Goal: Transaction & Acquisition: Book appointment/travel/reservation

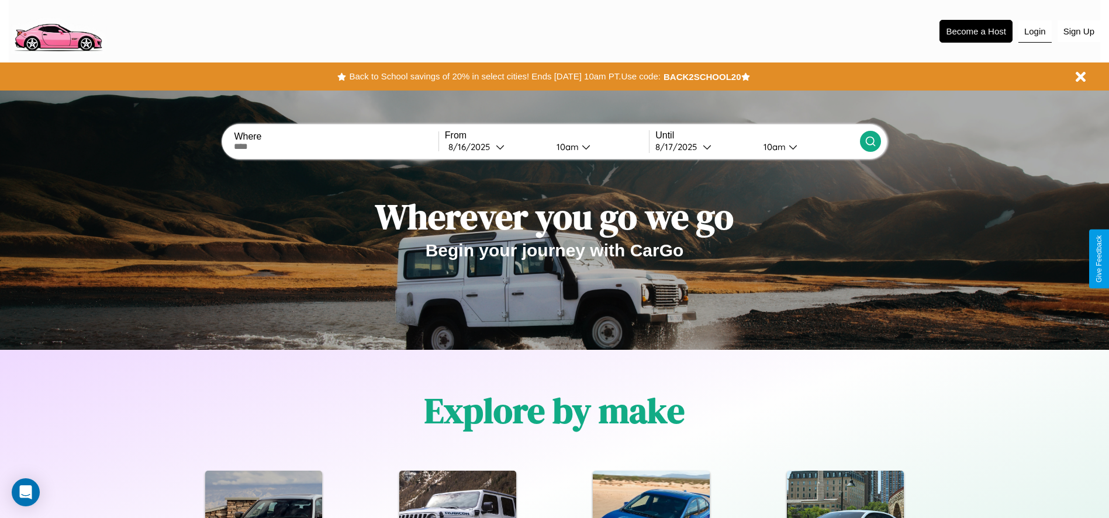
click at [1035, 31] on button "Login" at bounding box center [1034, 31] width 33 height 22
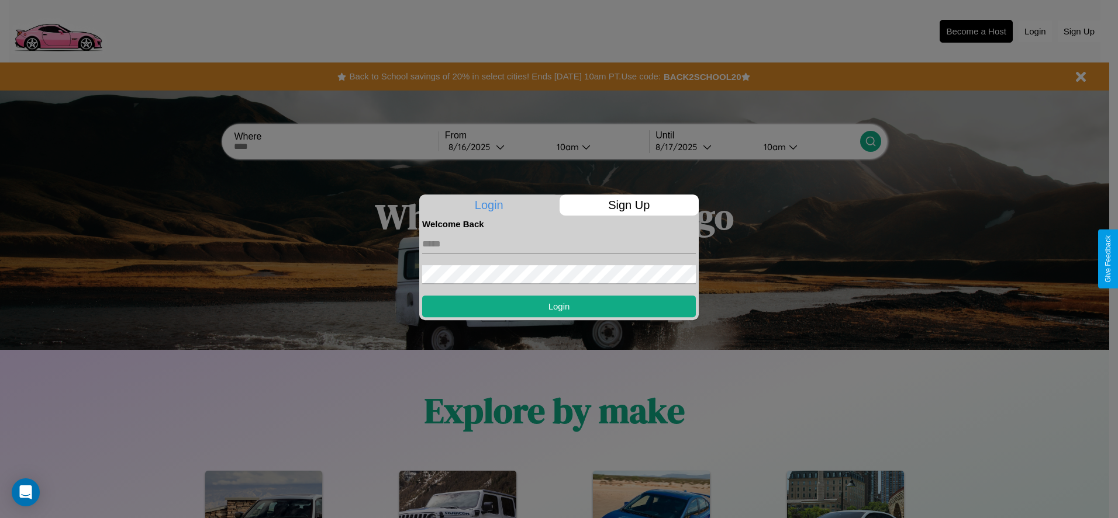
click at [559, 244] on input "text" at bounding box center [559, 244] width 274 height 19
type input "**********"
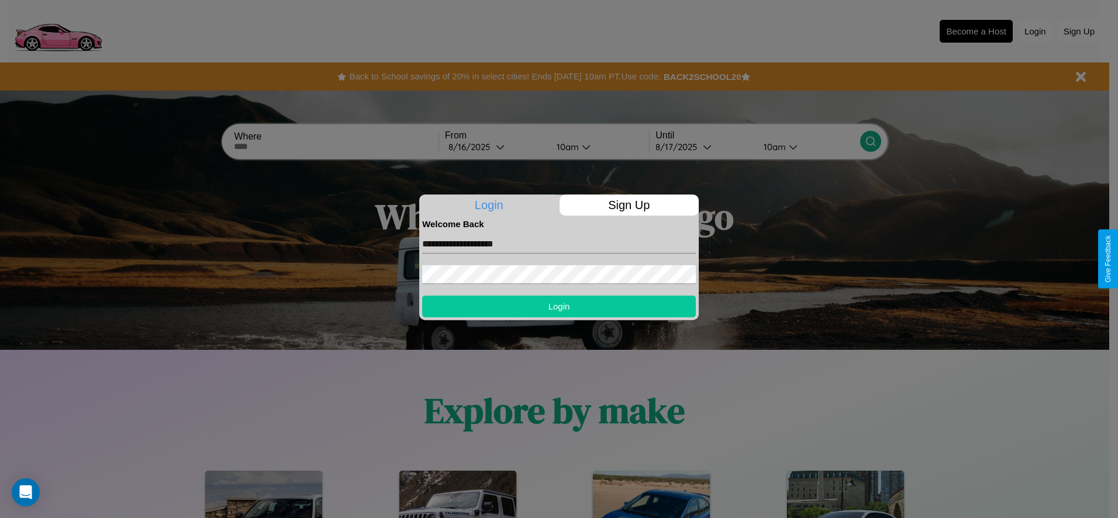
click at [559, 306] on button "Login" at bounding box center [559, 307] width 274 height 22
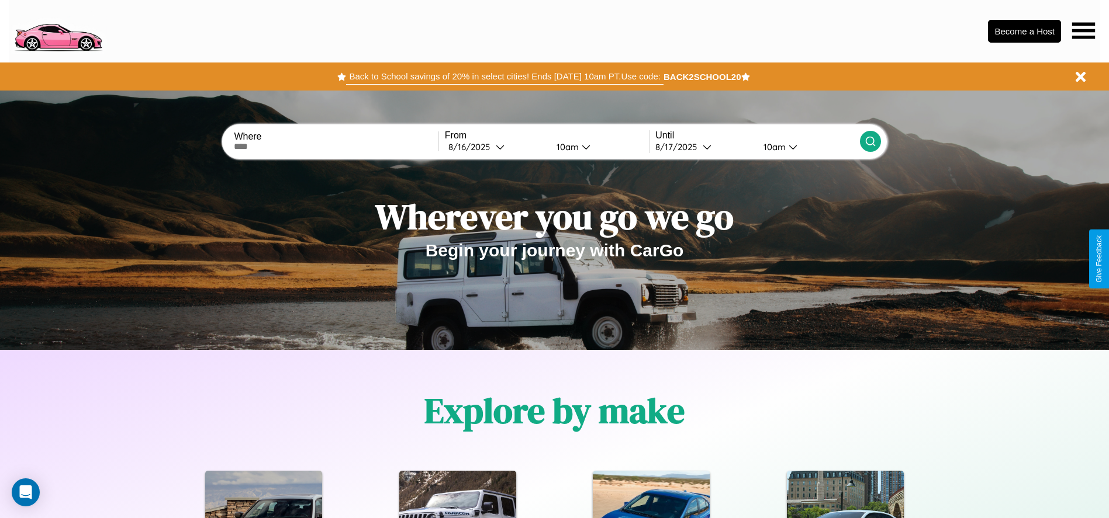
click at [504, 77] on button "Back to School savings of 20% in select cities! Ends [DATE] 10am PT. Use code:" at bounding box center [504, 76] width 317 height 16
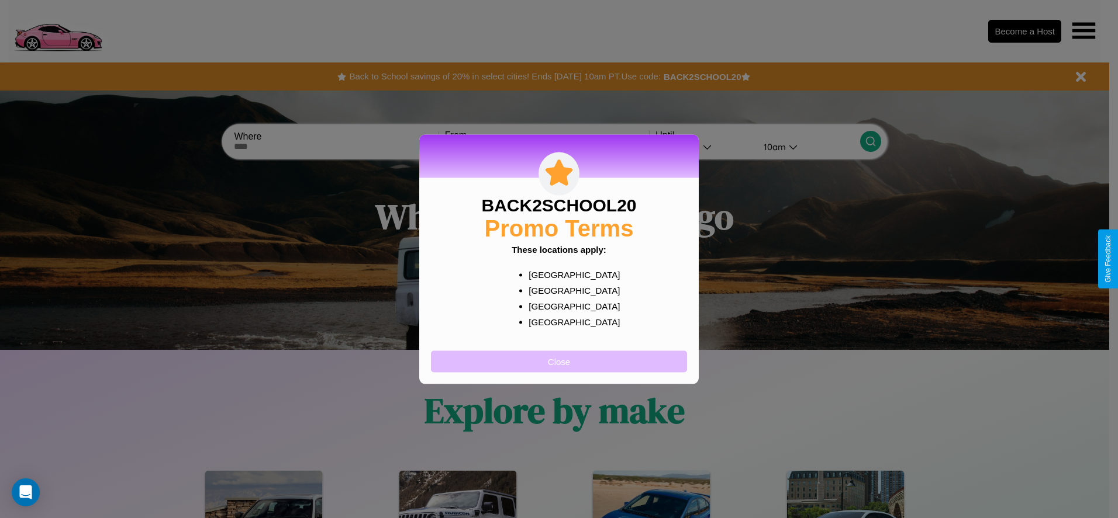
click at [559, 361] on button "Close" at bounding box center [559, 362] width 256 height 22
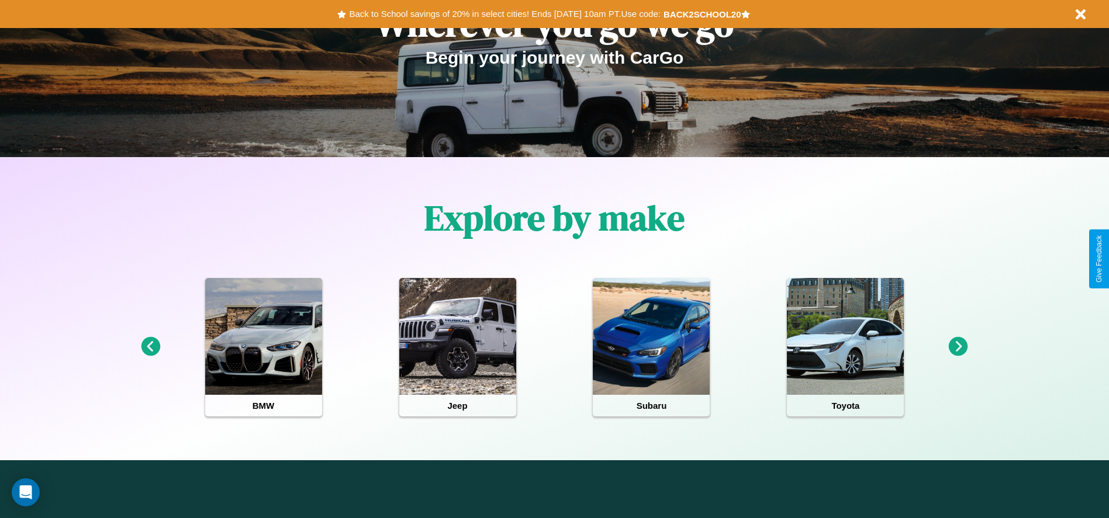
scroll to position [243, 0]
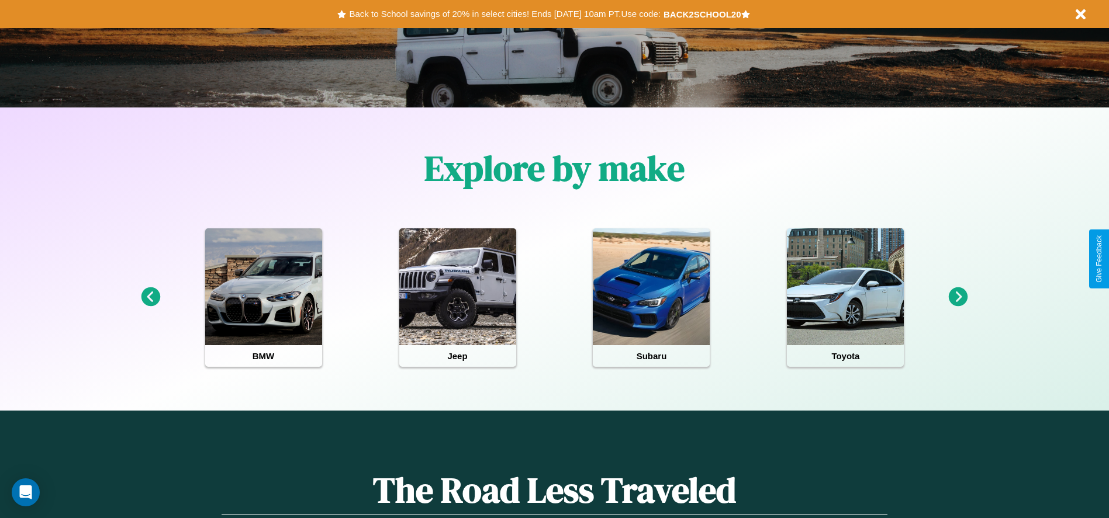
click at [958, 298] on icon at bounding box center [958, 297] width 19 height 19
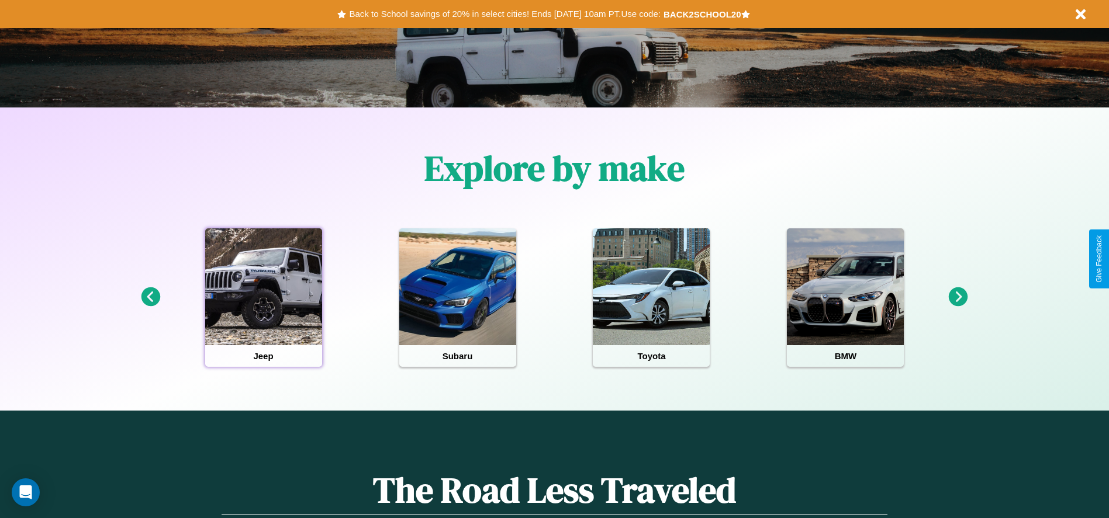
click at [263, 298] on div at bounding box center [263, 287] width 117 height 117
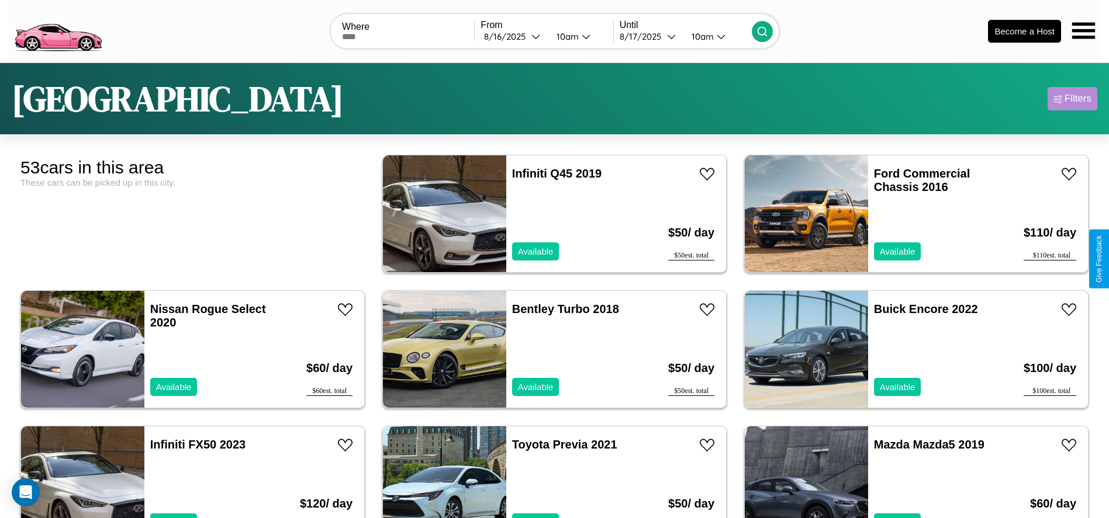
click at [1072, 99] on div "Filters" at bounding box center [1077, 99] width 27 height 12
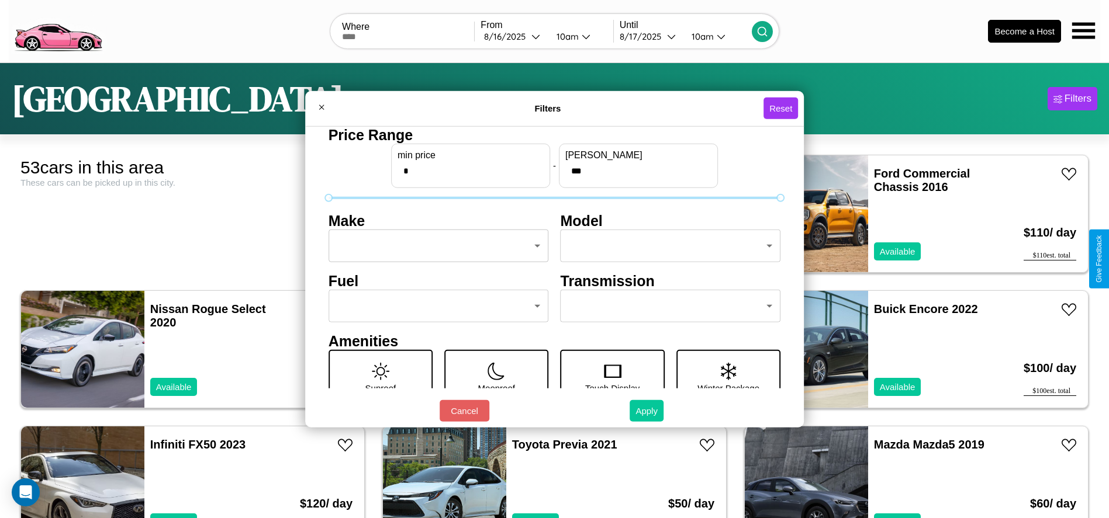
click at [647, 411] on button "Apply" at bounding box center [647, 411] width 34 height 22
